Goal: Task Accomplishment & Management: Use online tool/utility

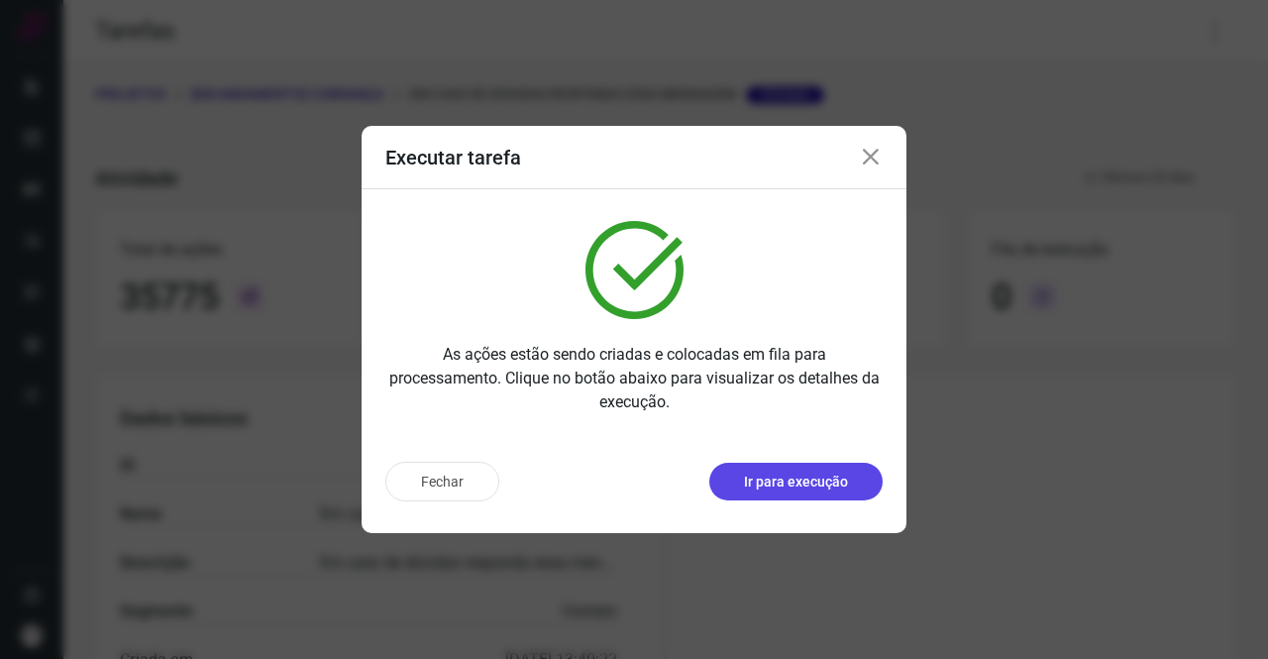
scroll to position [114, 0]
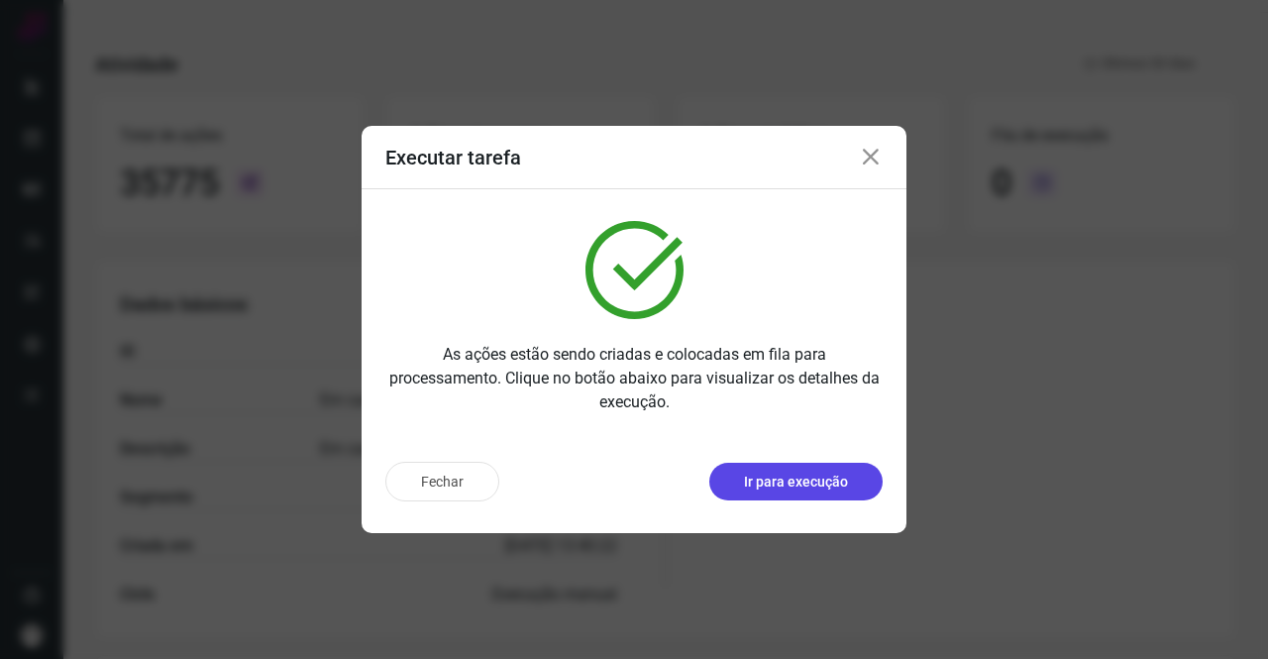
click at [826, 485] on p "Ir para execução" at bounding box center [796, 482] width 104 height 21
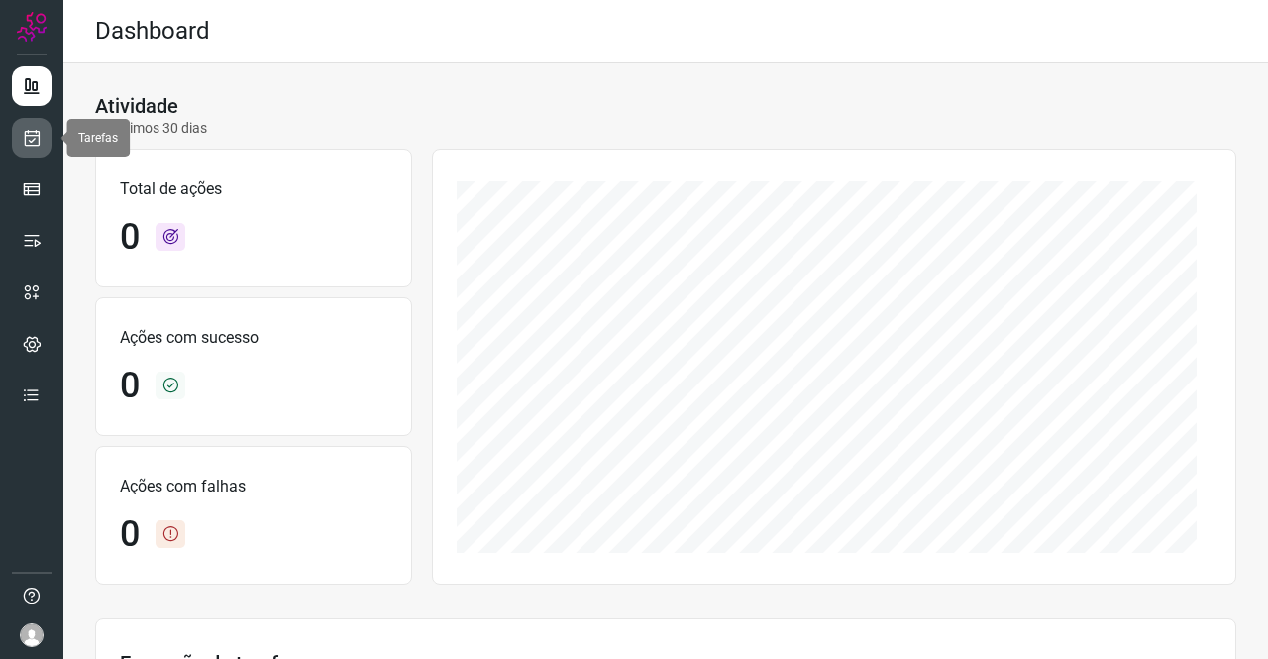
click at [46, 138] on link at bounding box center [32, 138] width 40 height 40
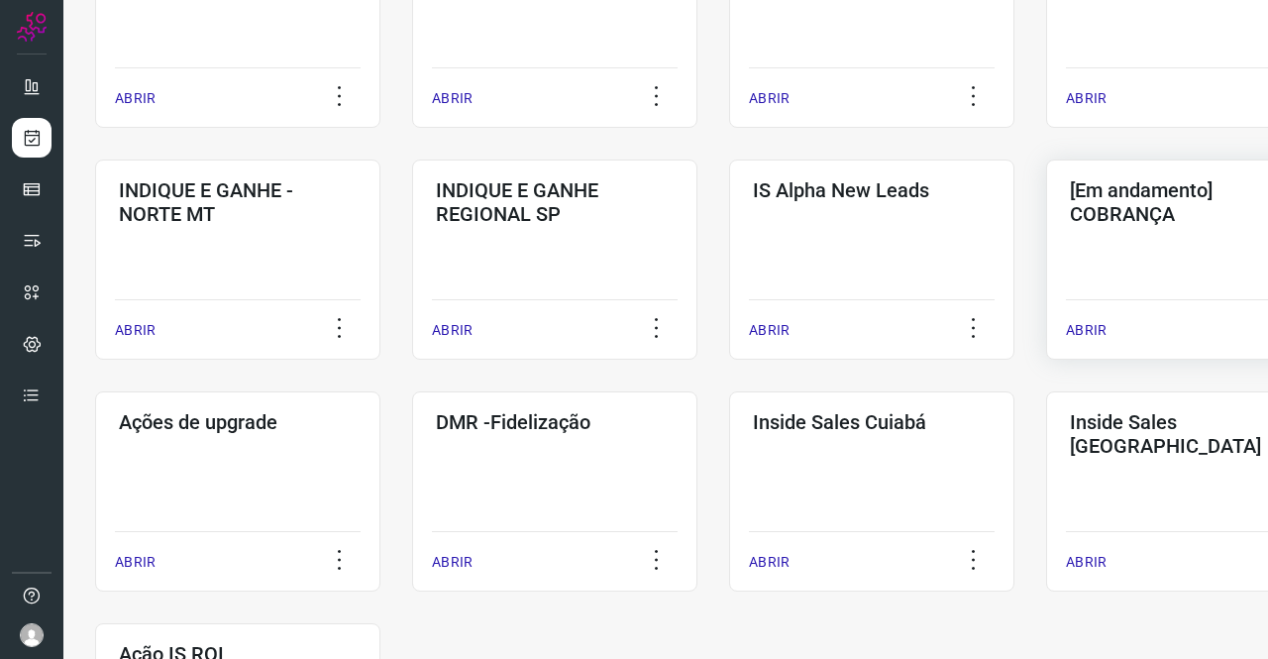
click at [1134, 271] on div "[Em andamento] COBRANÇA ABRIR" at bounding box center [1188, 260] width 285 height 200
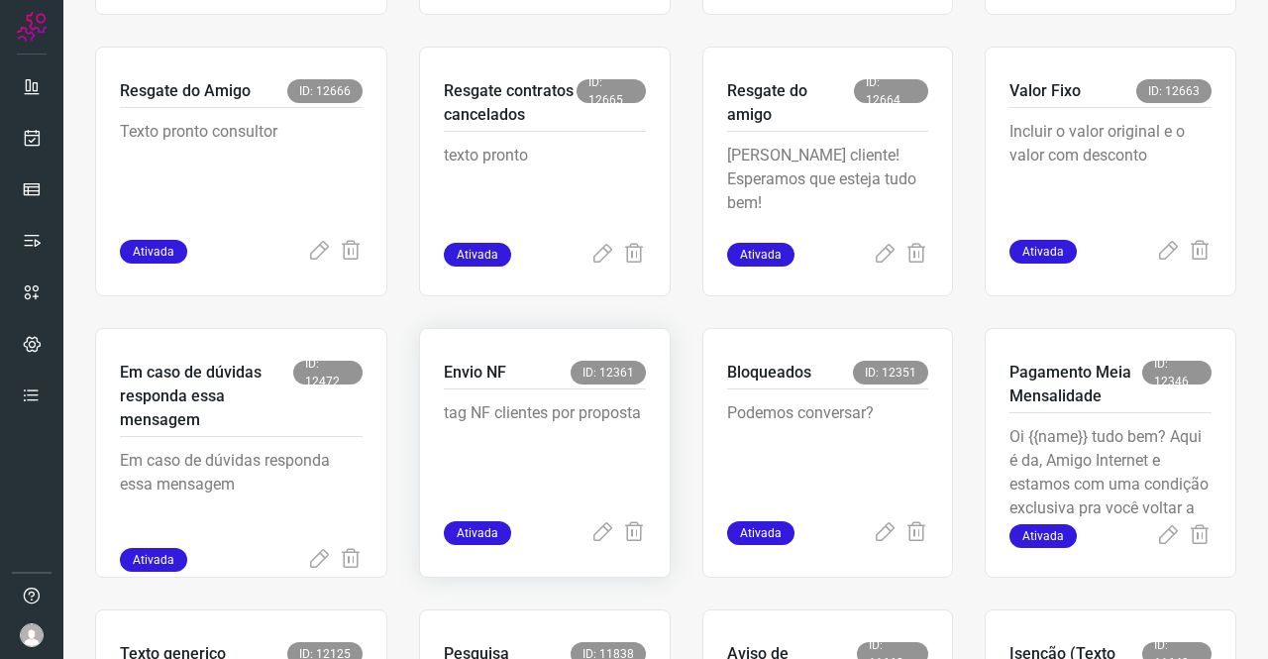
scroll to position [773, 0]
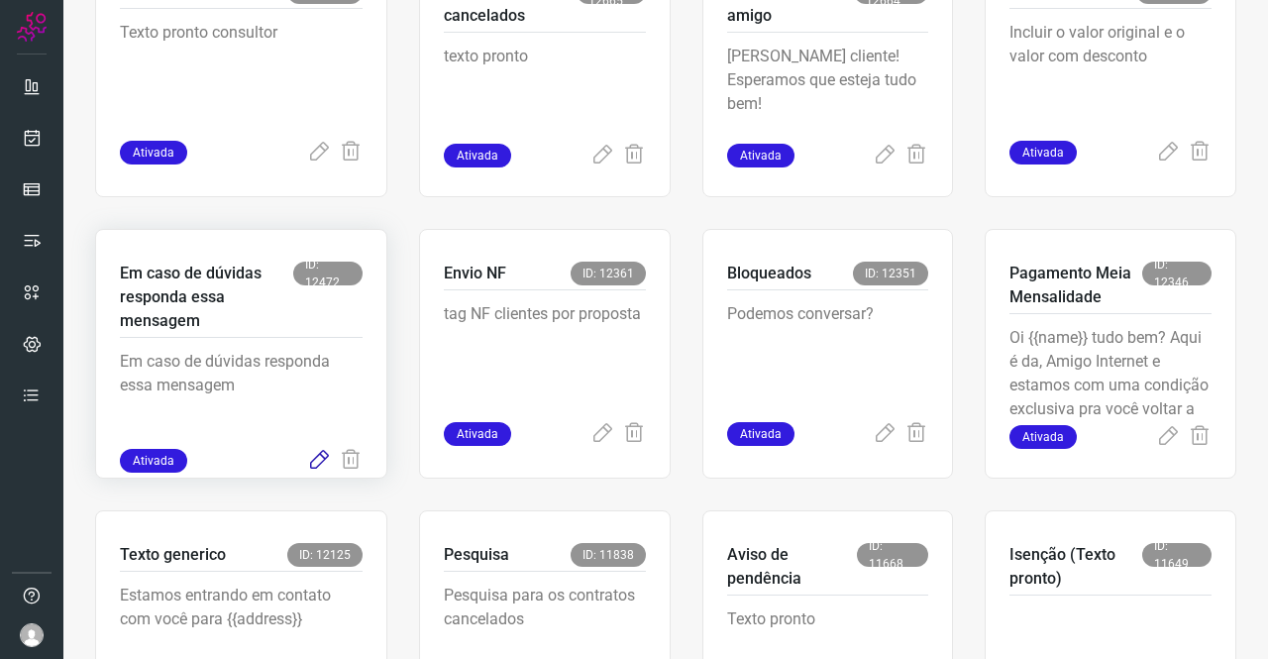
click at [321, 456] on icon at bounding box center [319, 461] width 24 height 24
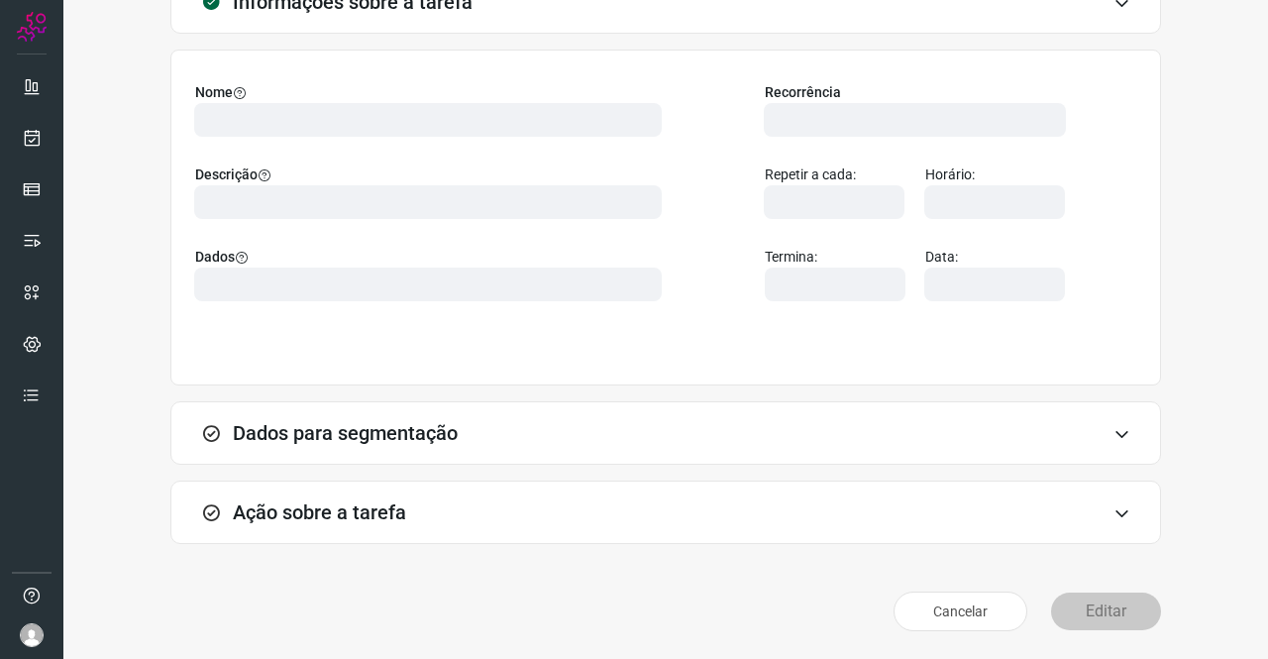
scroll to position [114, 0]
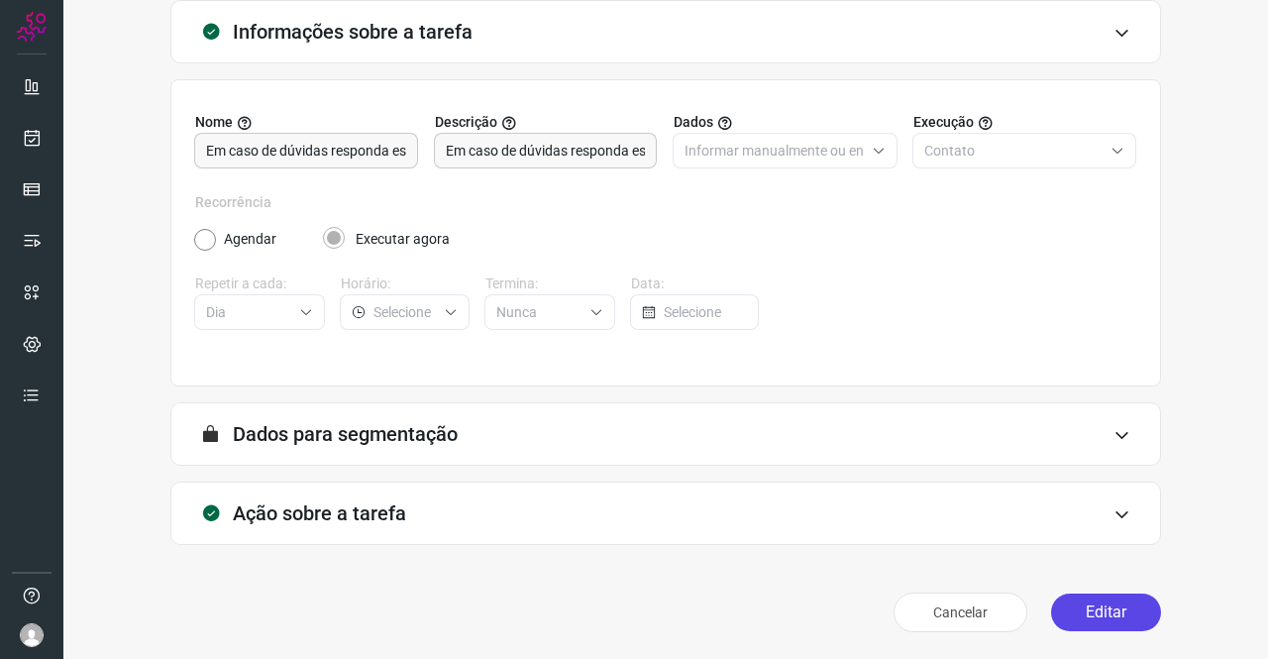
click at [1075, 613] on button "Editar" at bounding box center [1106, 612] width 110 height 38
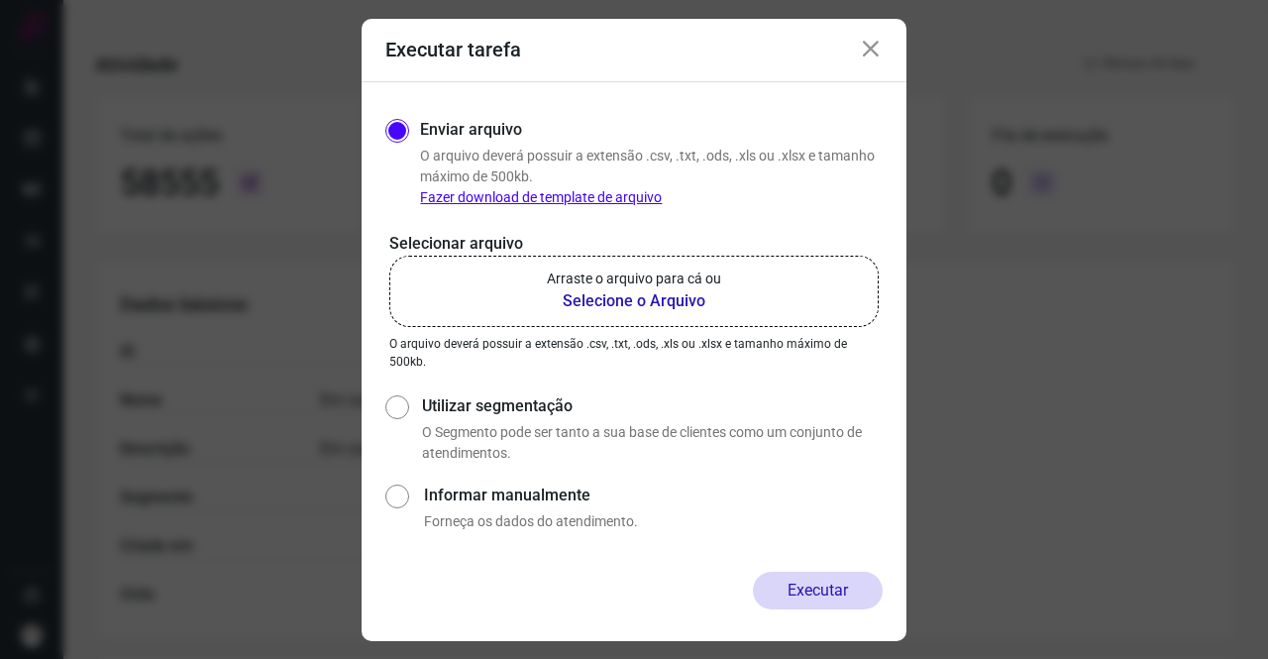
click at [619, 286] on p "Arraste o arquivo para cá ou" at bounding box center [634, 278] width 174 height 21
click at [0, 0] on input "Arraste o arquivo para cá ou Selecione o Arquivo" at bounding box center [0, 0] width 0 height 0
click at [620, 286] on p "Arraste o arquivo para cá ou" at bounding box center [634, 278] width 174 height 21
click at [0, 0] on input "Arraste o arquivo para cá ou Selecione o Arquivo" at bounding box center [0, 0] width 0 height 0
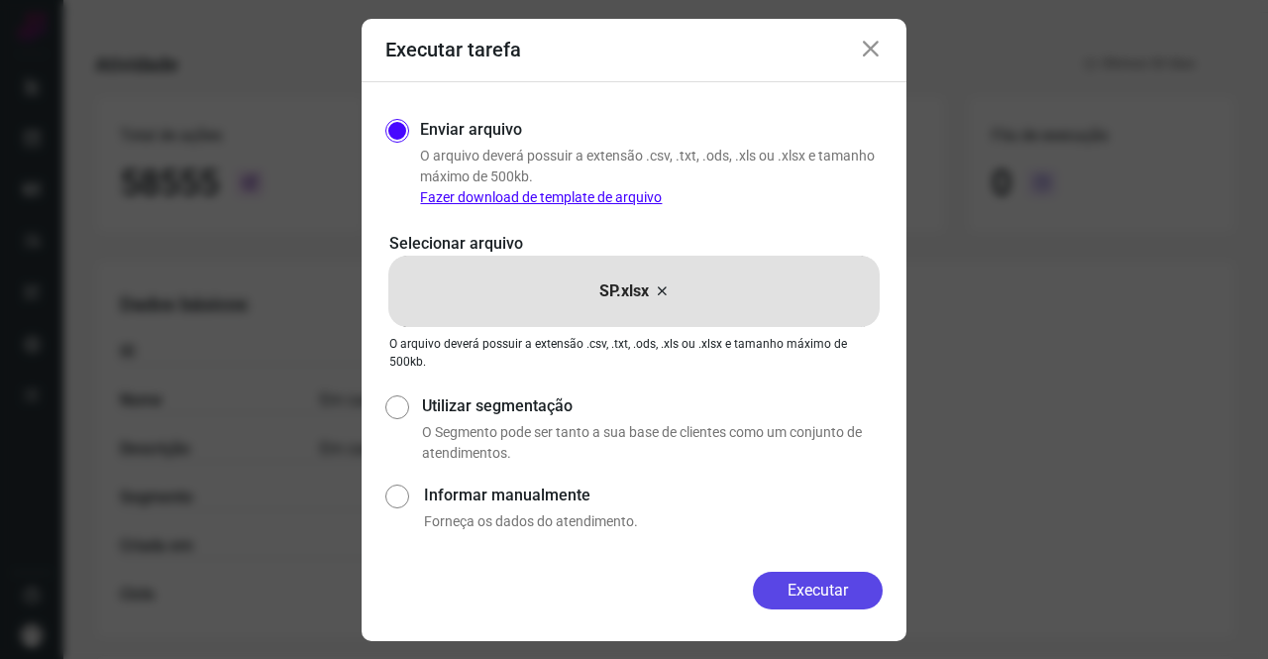
click at [828, 599] on button "Executar" at bounding box center [818, 591] width 130 height 38
